Goal: Entertainment & Leisure: Consume media (video, audio)

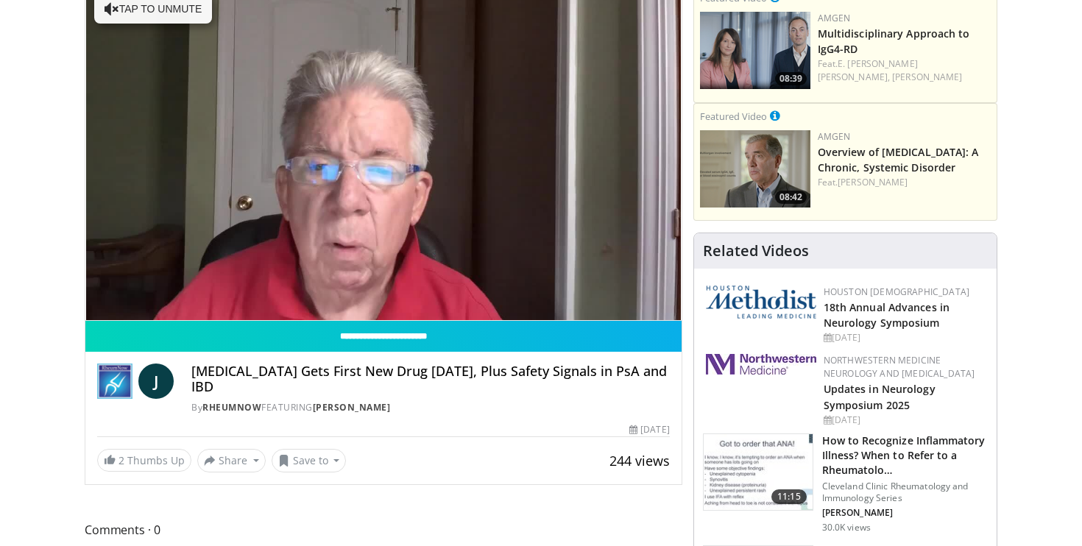
scroll to position [138, 0]
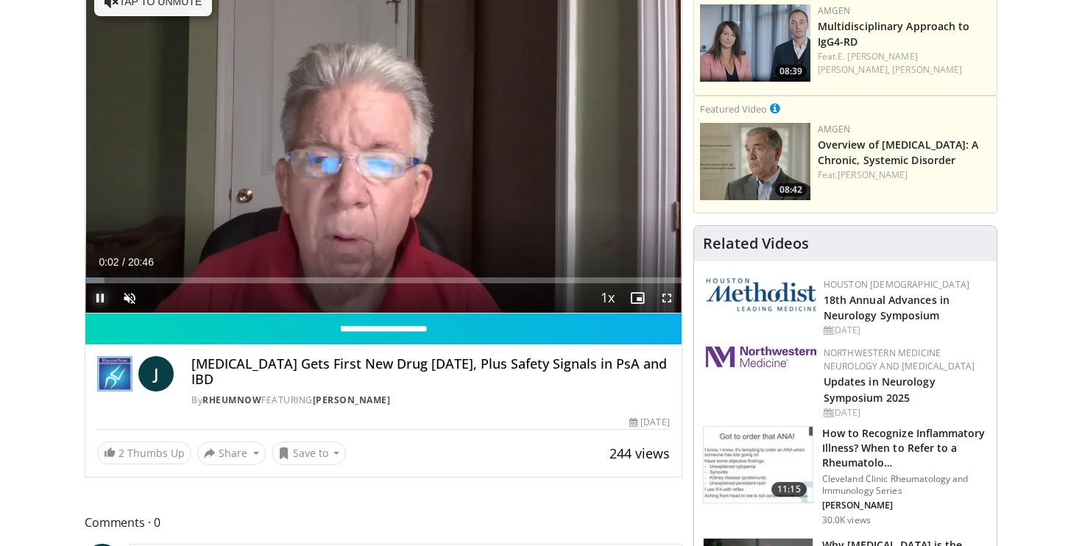
click at [102, 297] on span "Video Player" at bounding box center [99, 297] width 29 height 29
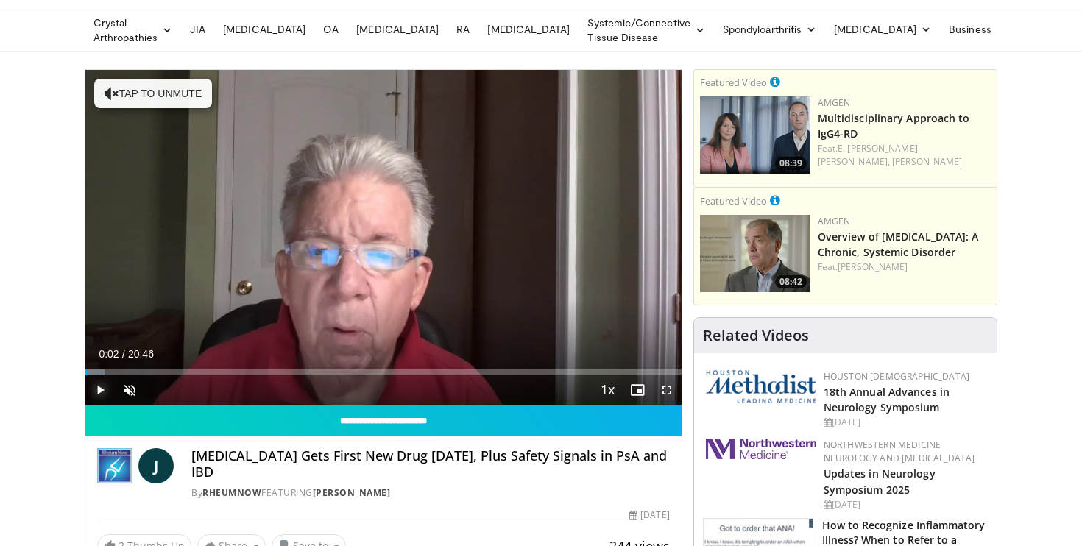
scroll to position [45, 0]
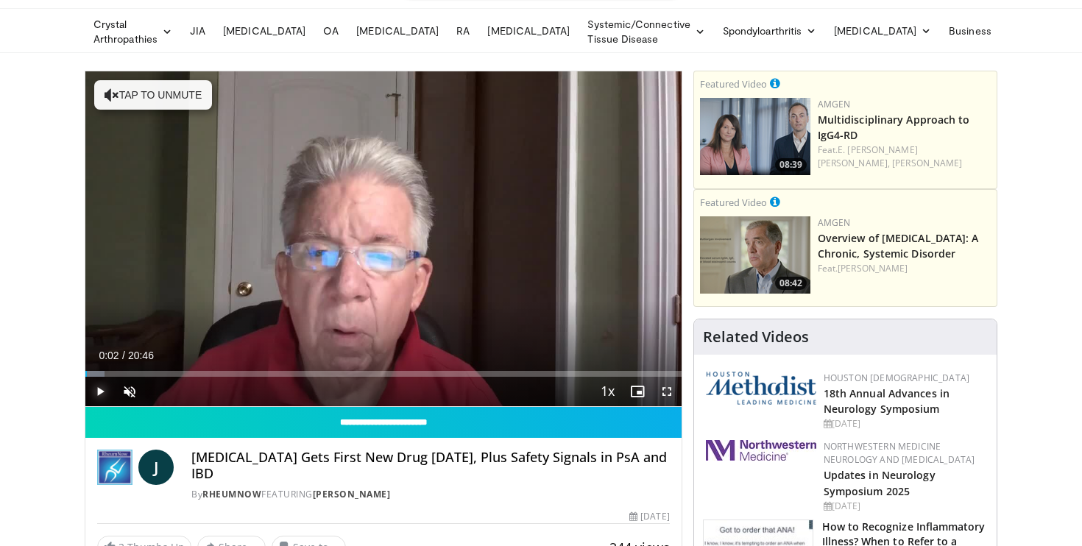
click at [96, 392] on span "Video Player" at bounding box center [99, 391] width 29 height 29
click at [133, 388] on span "Video Player" at bounding box center [129, 391] width 29 height 29
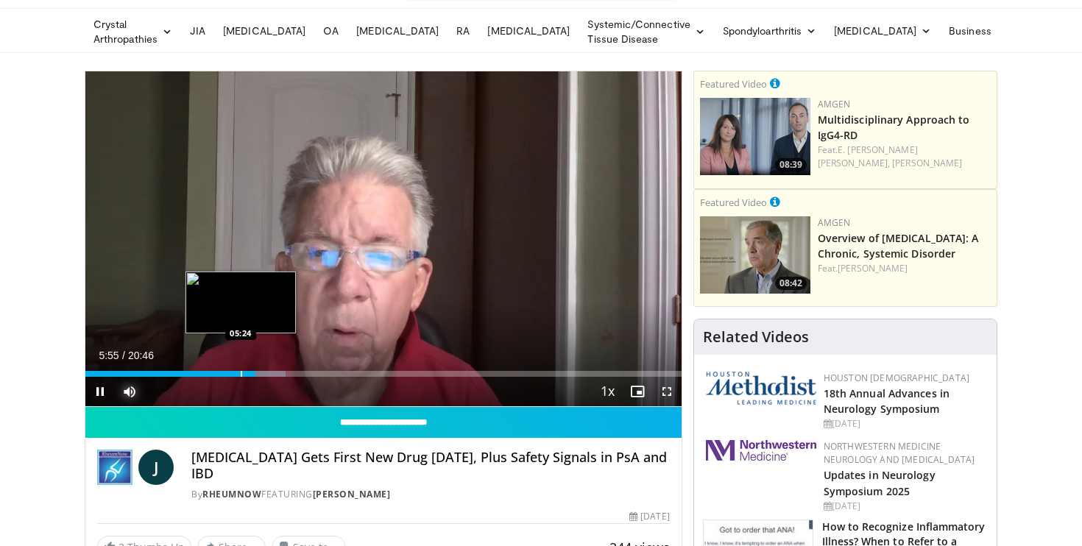
click at [241, 373] on div "05:55" at bounding box center [170, 374] width 170 height 6
click at [230, 372] on div "Progress Bar" at bounding box center [230, 374] width 1 height 6
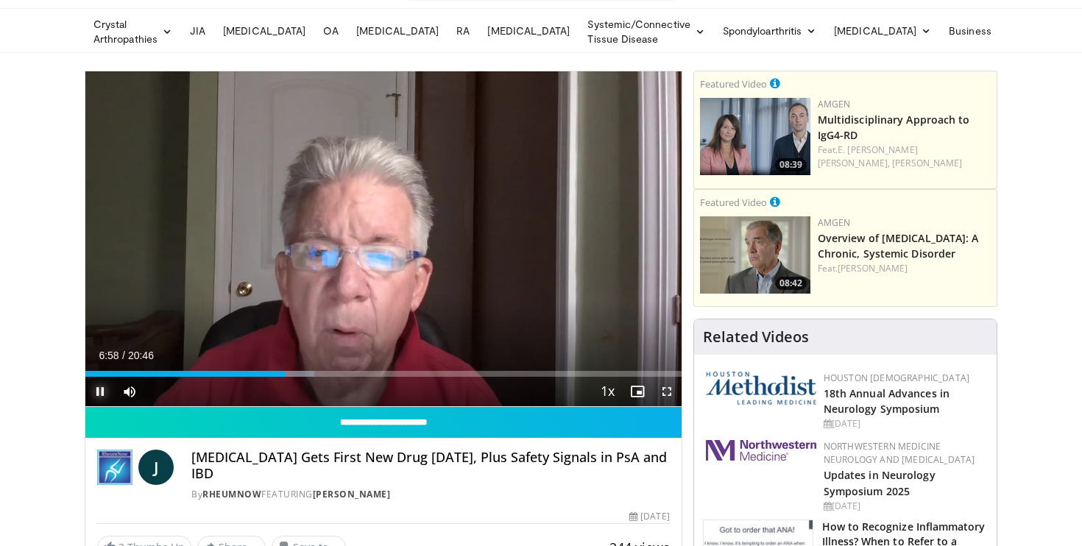
click at [103, 387] on span "Video Player" at bounding box center [99, 391] width 29 height 29
